Goal: Register for event/course

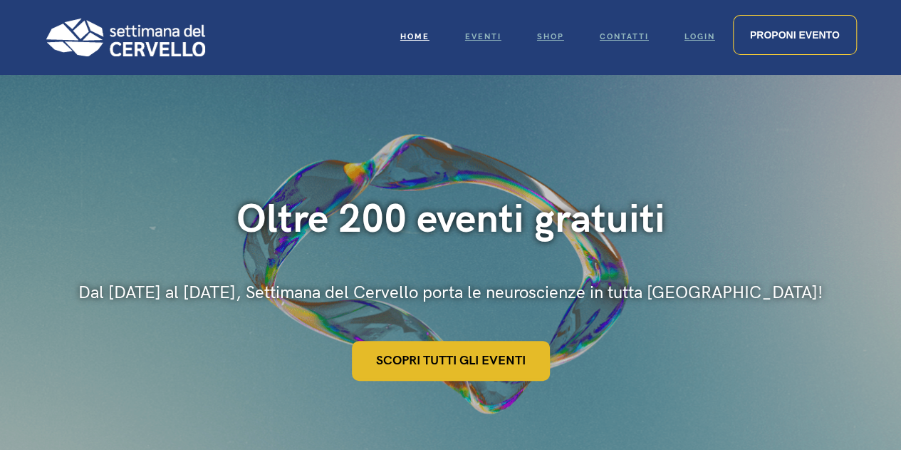
click at [476, 360] on link "Scopri tutti gli eventi" at bounding box center [451, 361] width 198 height 40
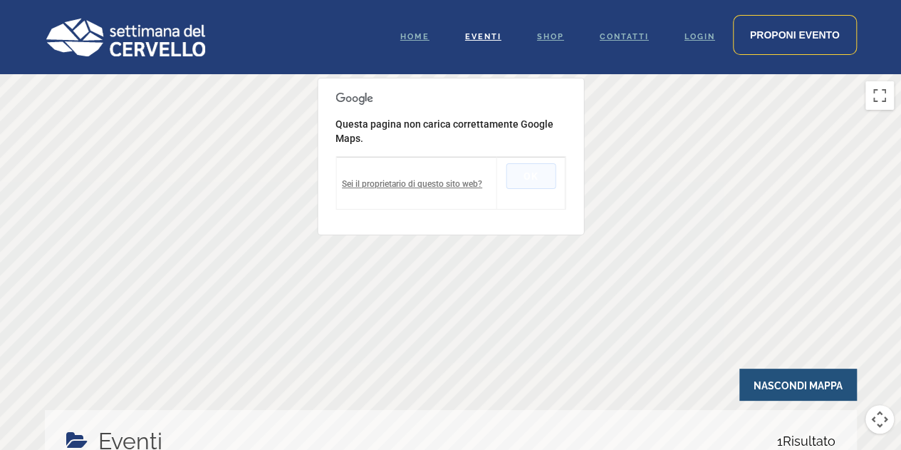
click at [530, 177] on button "OK" at bounding box center [531, 176] width 50 height 26
